Goal: Check status: Check status

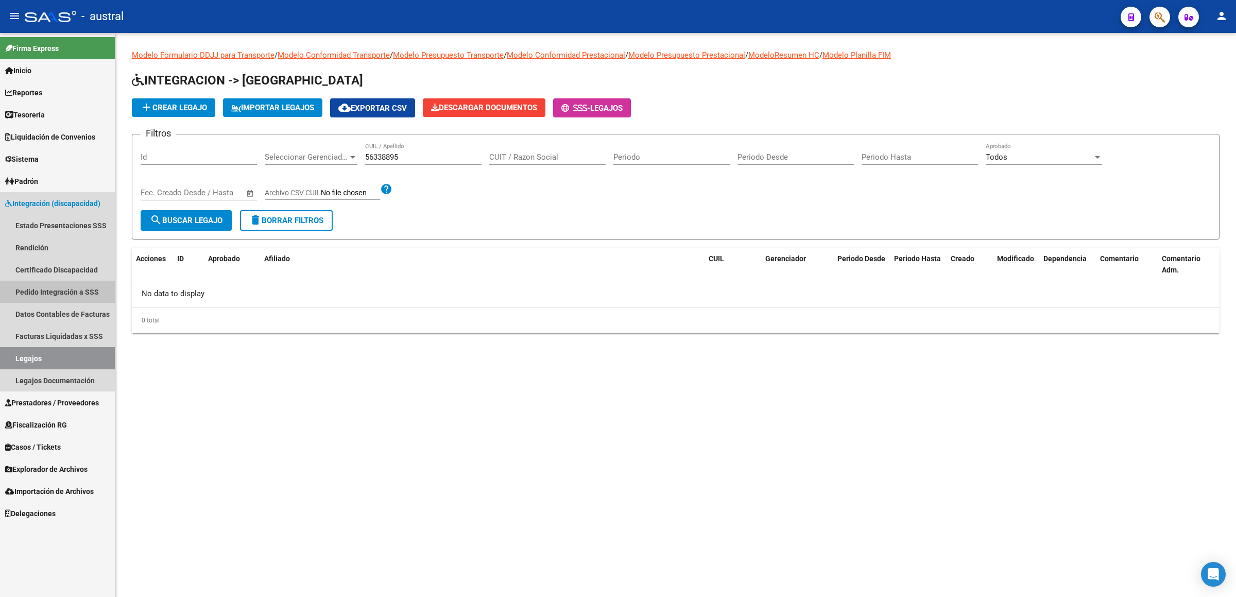
click at [98, 291] on link "Pedido Integración a SSS" at bounding box center [57, 292] width 115 height 22
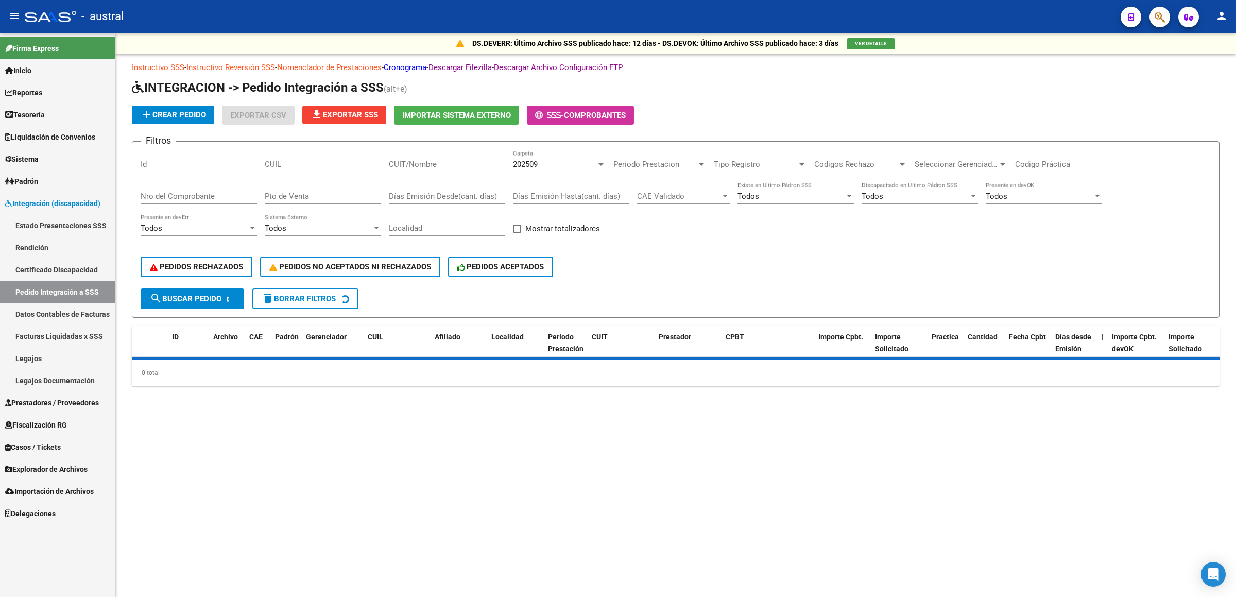
click at [427, 150] on div "CUIT/Nombre" at bounding box center [447, 161] width 116 height 22
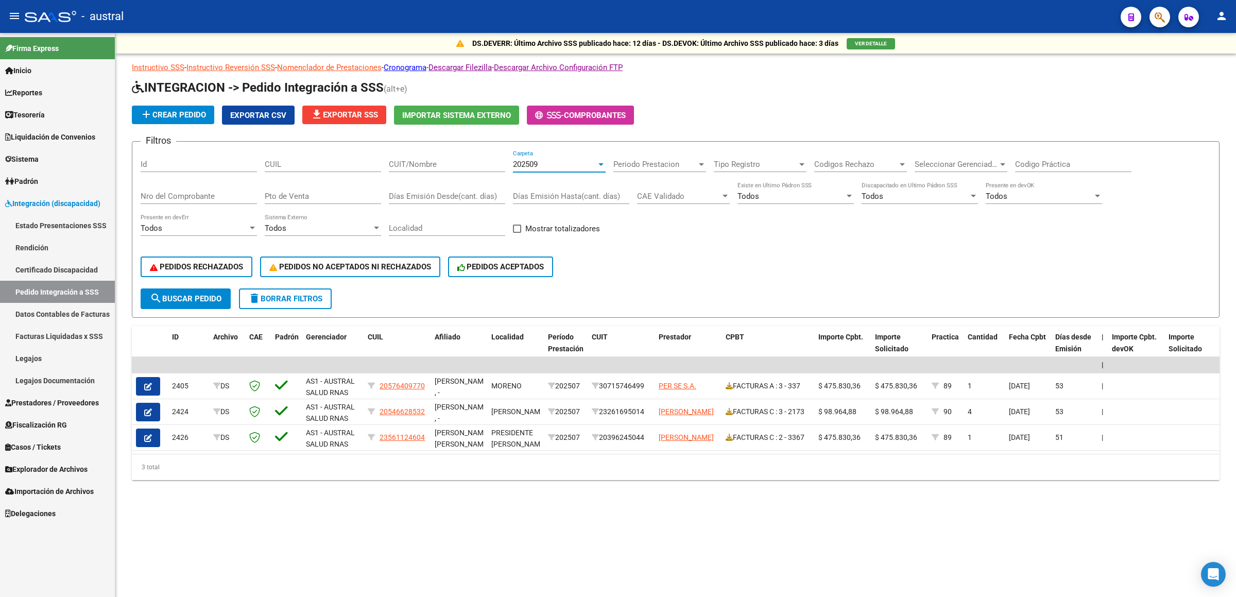
click at [587, 164] on div "202509" at bounding box center [554, 164] width 83 height 9
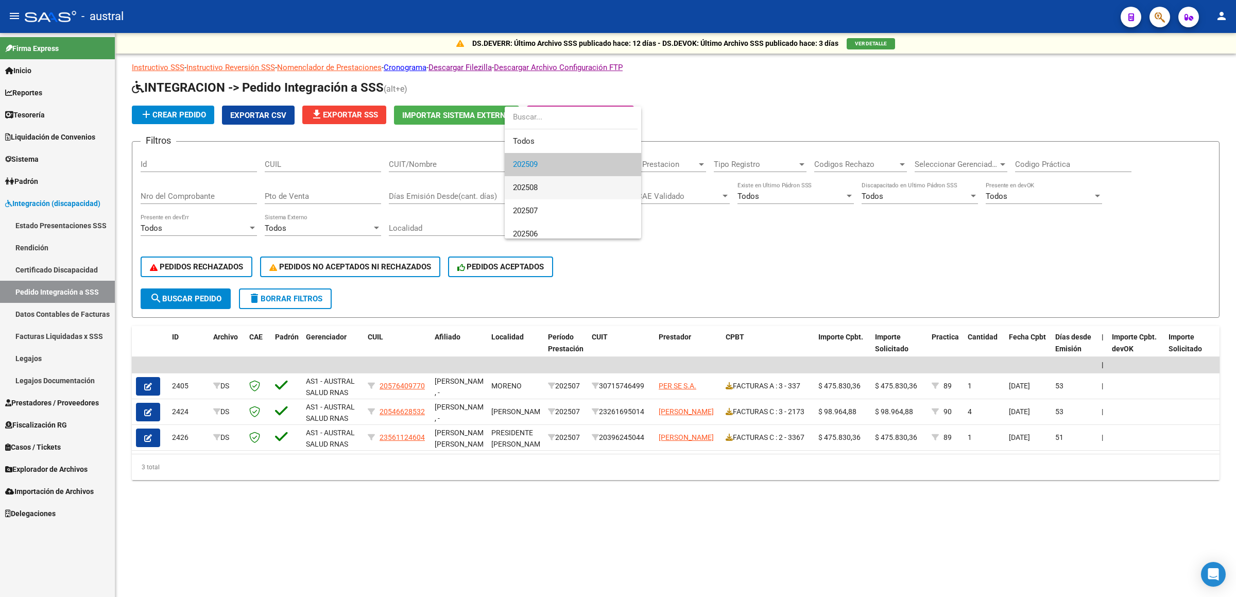
click at [558, 188] on span "202508" at bounding box center [573, 187] width 120 height 23
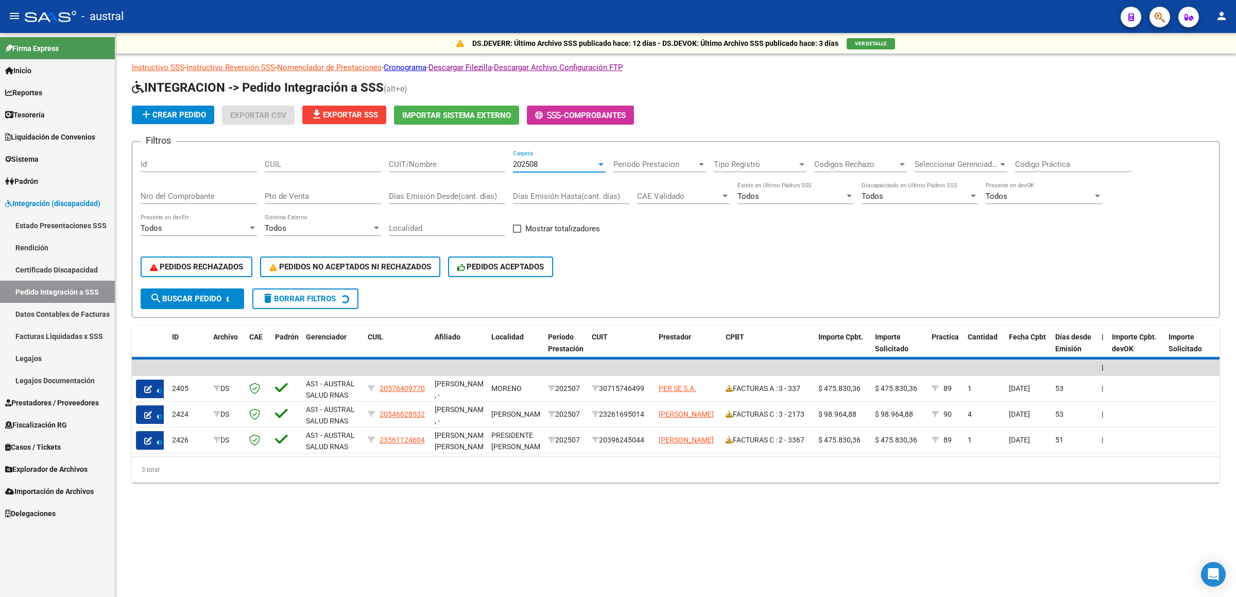
click at [427, 167] on input "CUIT/Nombre" at bounding box center [447, 164] width 116 height 9
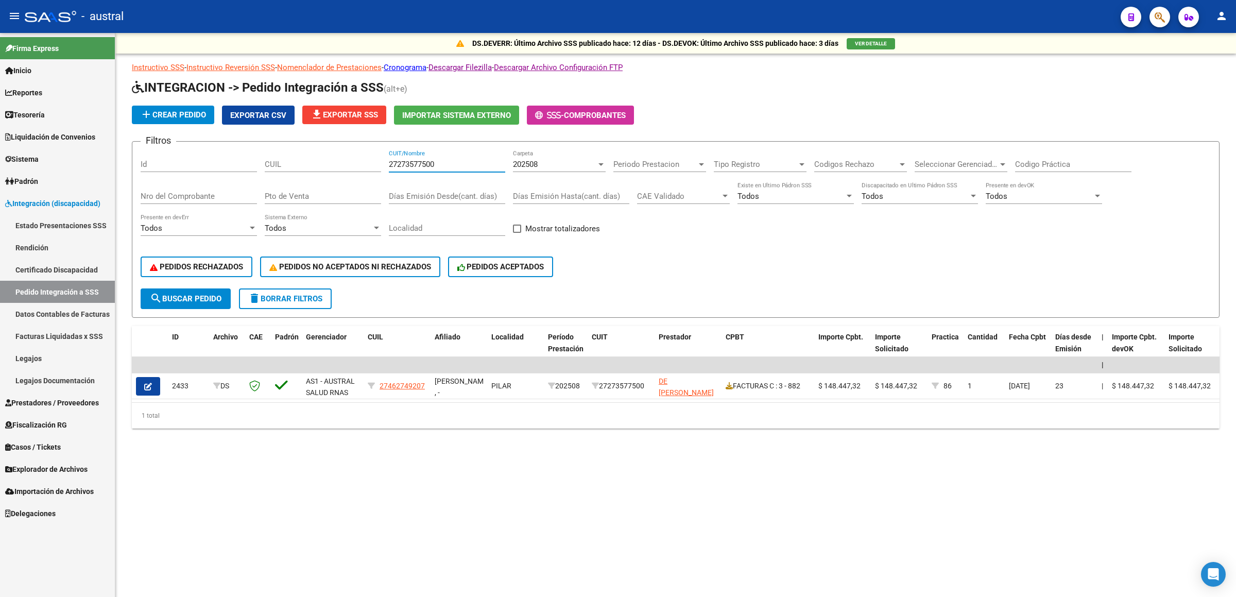
type input "27273577500"
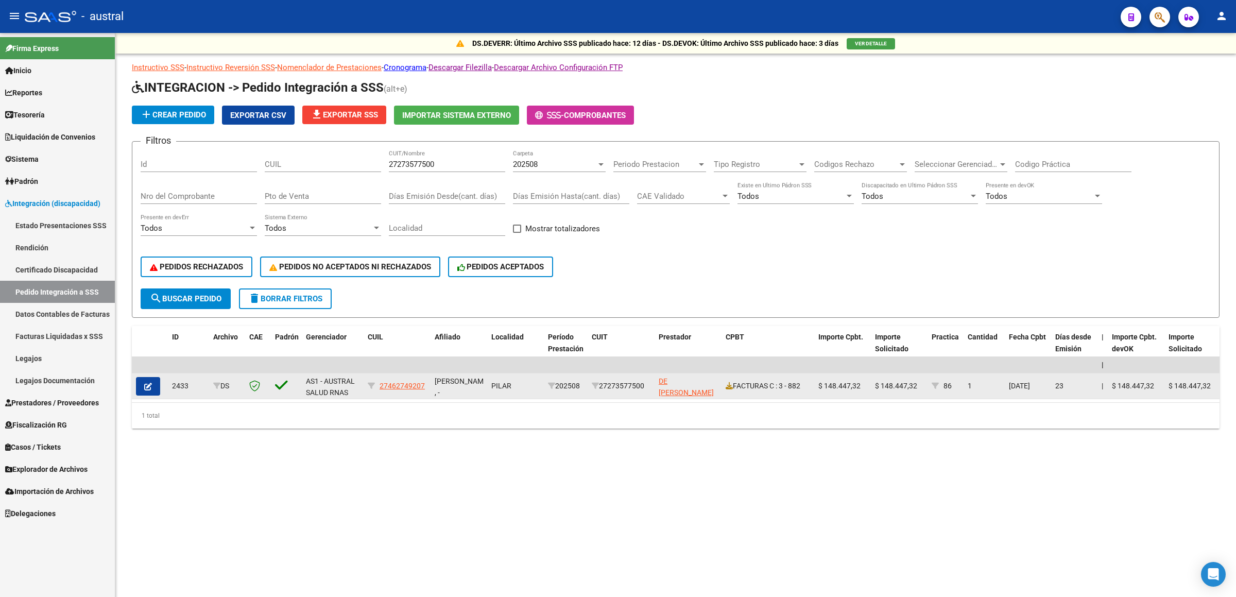
drag, startPoint x: 791, startPoint y: 386, endPoint x: 805, endPoint y: 388, distance: 14.5
click at [805, 388] on div "FACTURAS C : 3 - 882" at bounding box center [768, 386] width 84 height 12
